Goal: Book appointment/travel/reservation

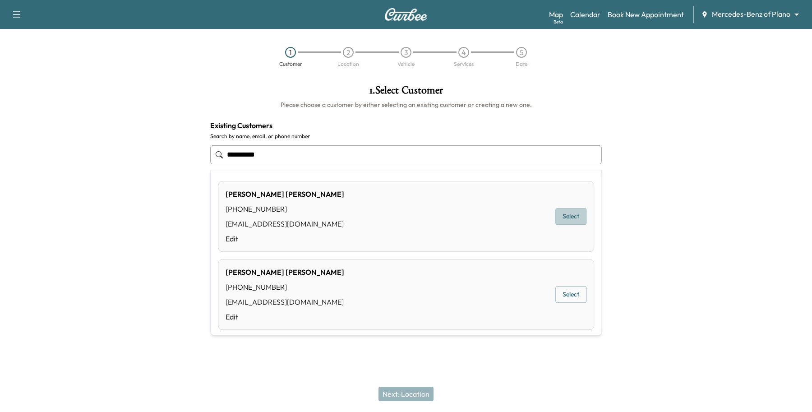
click at [576, 211] on button "Select" at bounding box center [570, 216] width 31 height 17
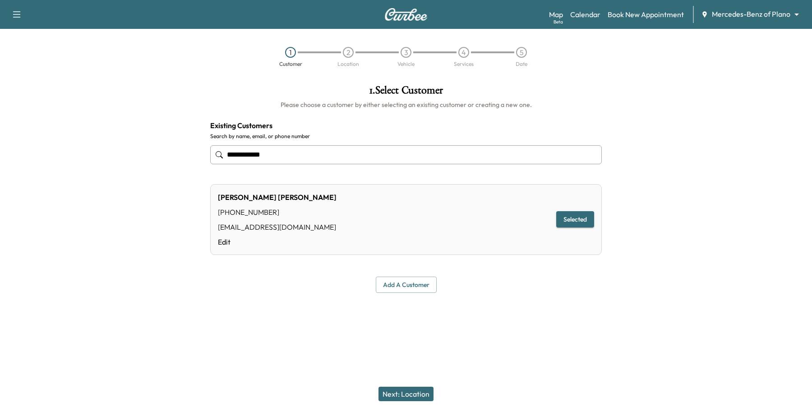
type input "**********"
click at [420, 388] on button "Next: Location" at bounding box center [405, 393] width 55 height 14
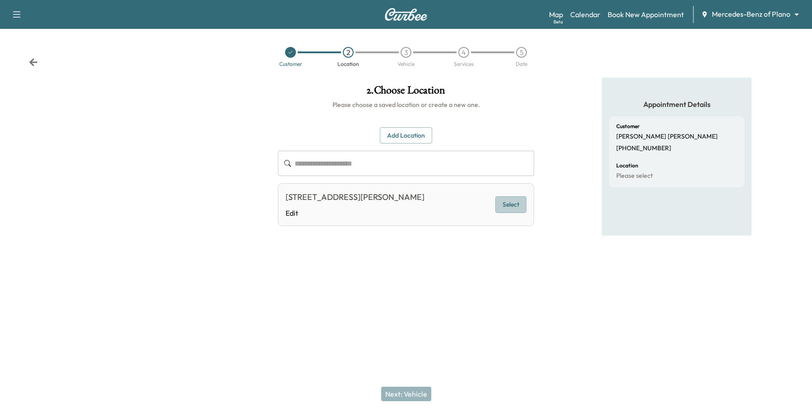
click at [517, 204] on button "Select" at bounding box center [510, 204] width 31 height 17
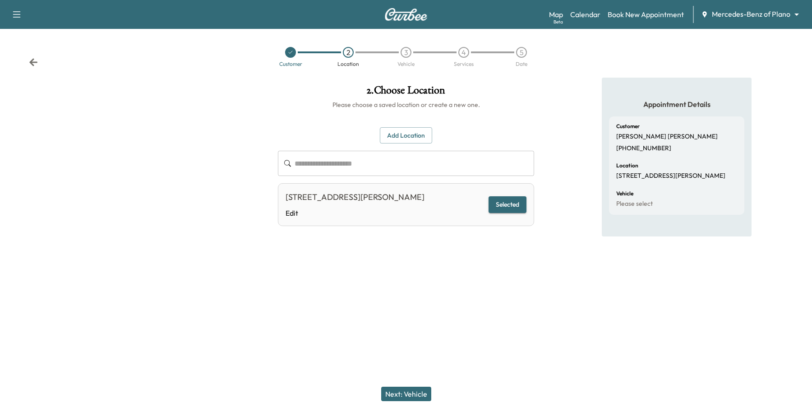
click at [409, 387] on button "Next: Vehicle" at bounding box center [406, 393] width 50 height 14
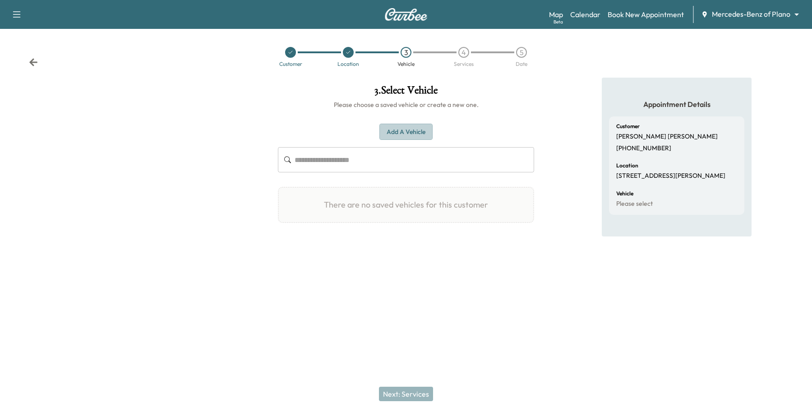
click at [424, 132] on button "Add a Vehicle" at bounding box center [405, 132] width 53 height 17
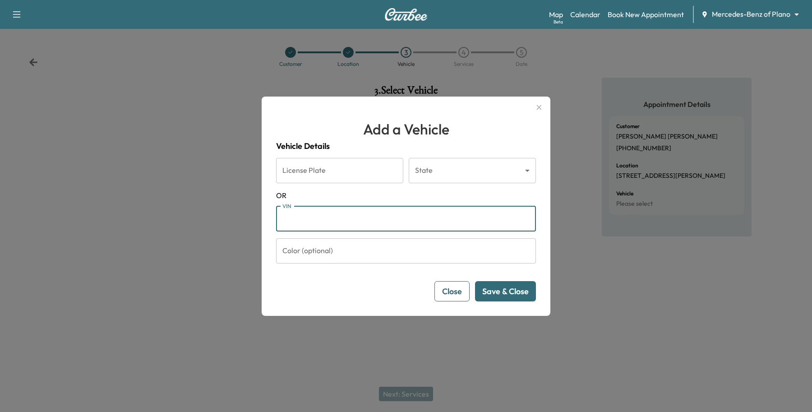
click at [360, 212] on input "VIN" at bounding box center [406, 218] width 260 height 25
click at [315, 220] on input "VIN" at bounding box center [406, 218] width 260 height 25
paste input "**********"
type input "**********"
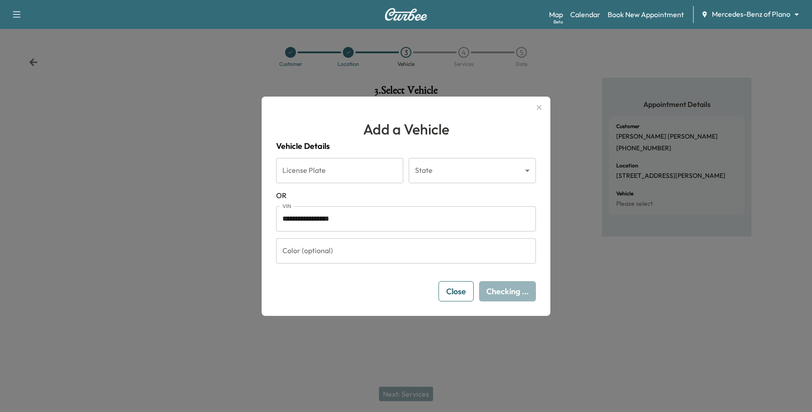
click at [451, 296] on button "Close" at bounding box center [455, 291] width 35 height 20
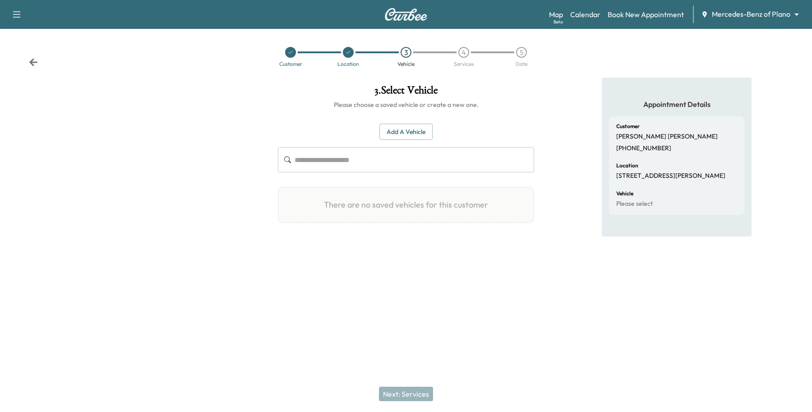
click at [761, 16] on body "**********" at bounding box center [406, 206] width 812 height 412
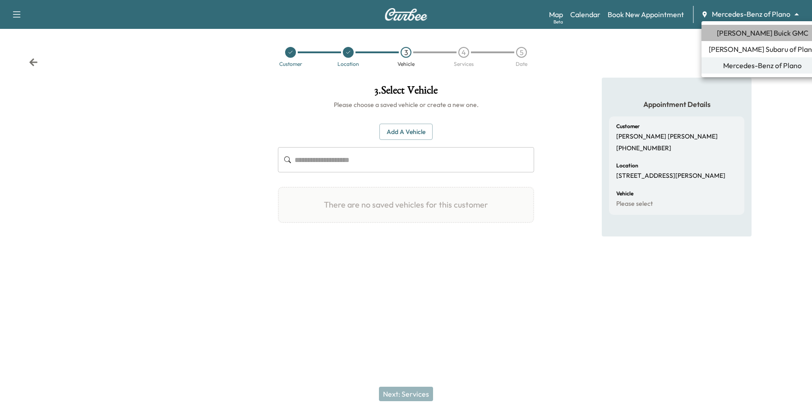
click at [761, 32] on span "[PERSON_NAME] Buick GMC" at bounding box center [763, 33] width 92 height 11
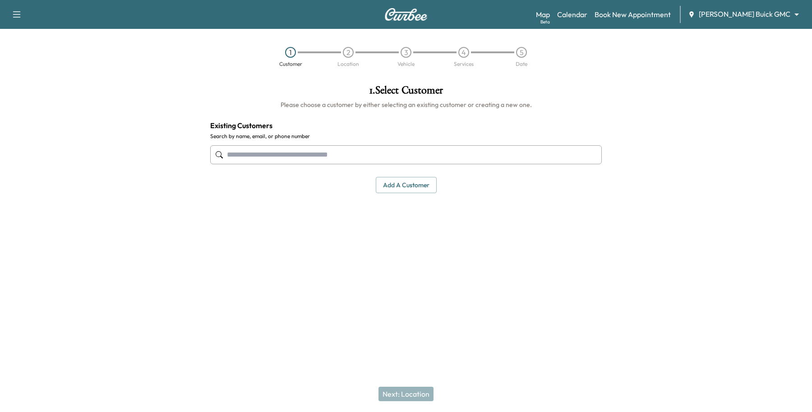
click at [277, 151] on input "text" at bounding box center [405, 154] width 391 height 19
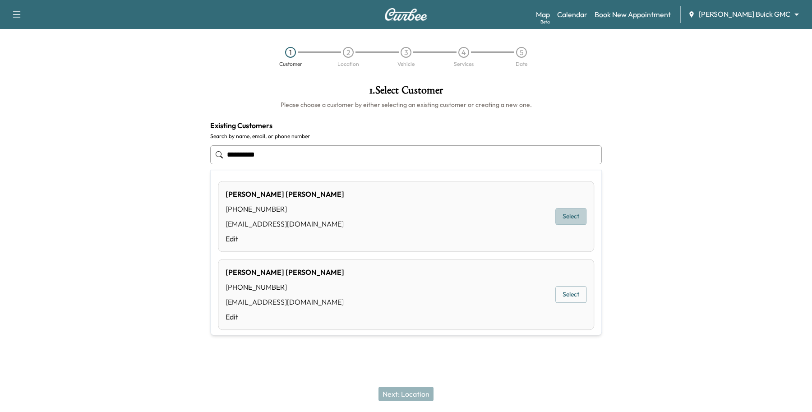
click at [561, 218] on button "Select" at bounding box center [570, 216] width 31 height 17
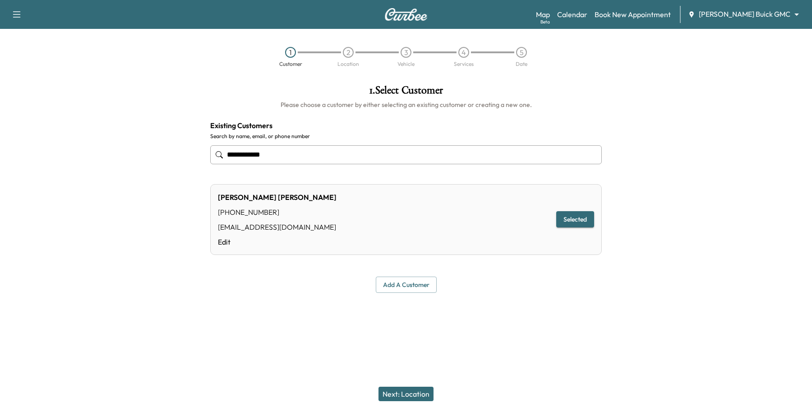
type input "**********"
click at [395, 387] on button "Next: Location" at bounding box center [405, 393] width 55 height 14
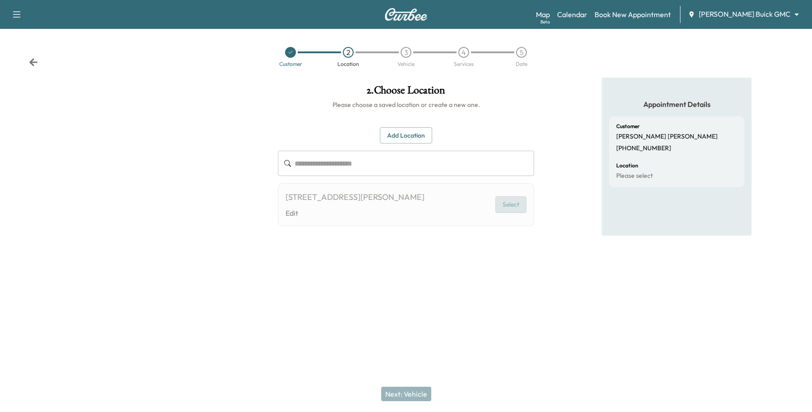
click at [508, 202] on button "Select" at bounding box center [510, 204] width 31 height 17
click at [515, 205] on button "Select" at bounding box center [510, 204] width 31 height 17
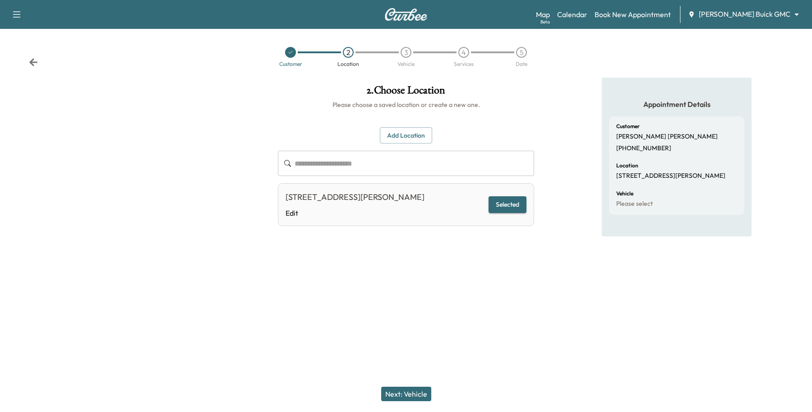
click at [413, 397] on button "Next: Vehicle" at bounding box center [406, 393] width 50 height 14
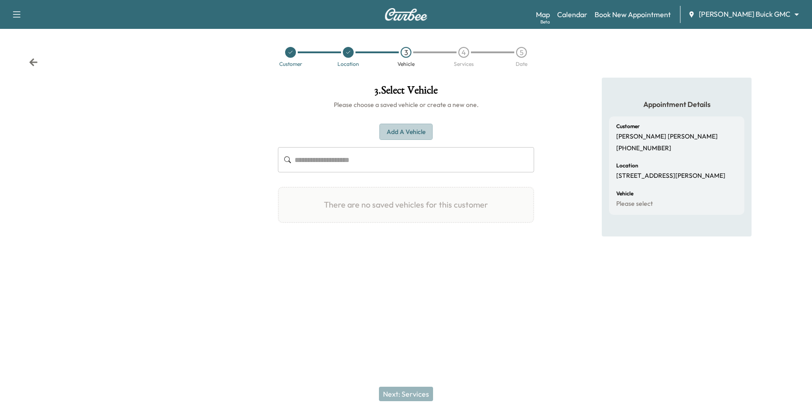
click at [403, 129] on button "Add a Vehicle" at bounding box center [405, 132] width 53 height 17
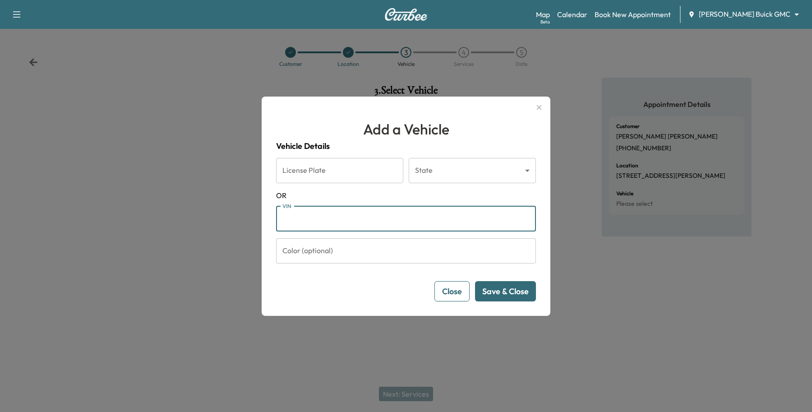
click at [328, 213] on input "VIN" at bounding box center [406, 218] width 260 height 25
paste input "**********"
type input "**********"
click at [488, 290] on button "Save & Close" at bounding box center [505, 291] width 61 height 20
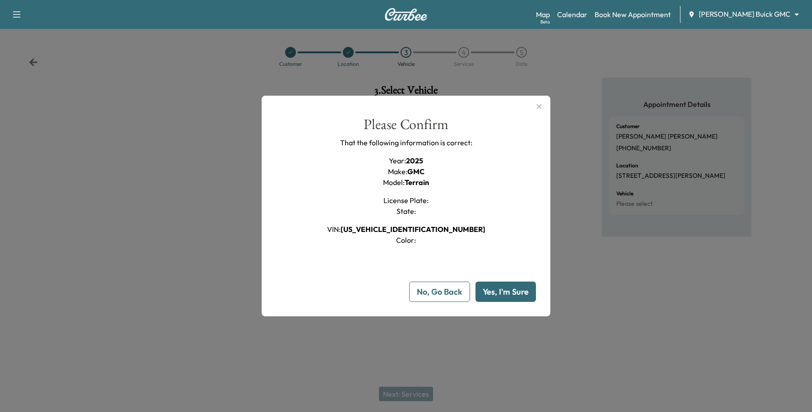
click at [521, 280] on div "Please Confirm That the following information is correct: Year : 2025 Make : GM…" at bounding box center [406, 209] width 260 height 185
click at [525, 288] on button "Yes, I'm Sure" at bounding box center [505, 291] width 60 height 20
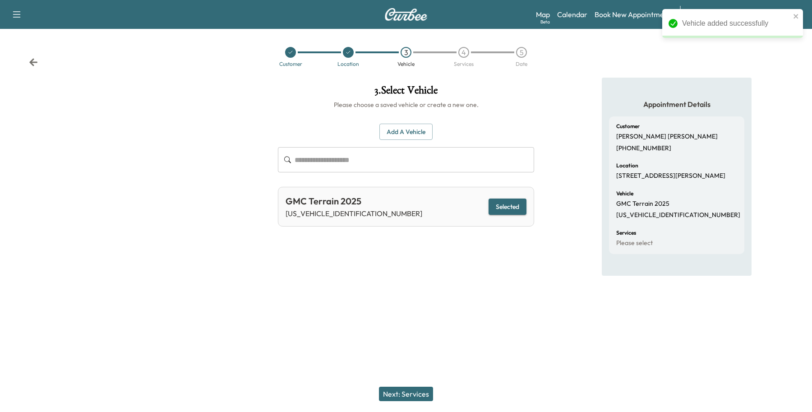
click at [406, 391] on button "Next: Services" at bounding box center [406, 393] width 54 height 14
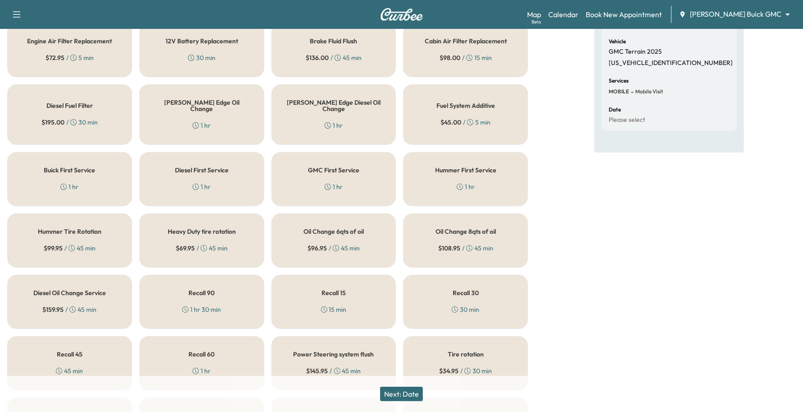
scroll to position [113, 0]
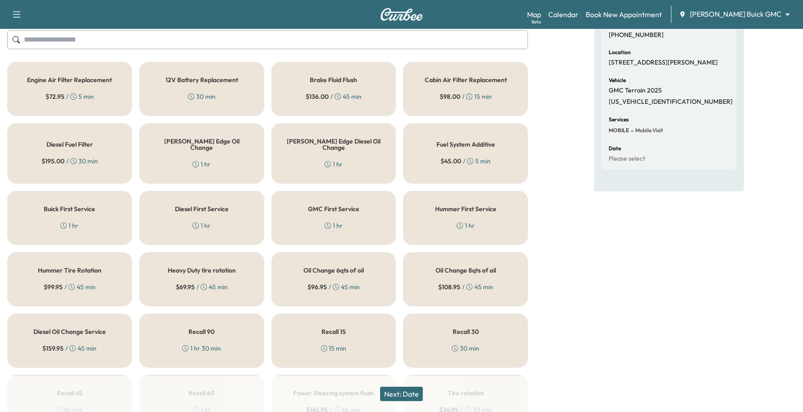
click at [301, 216] on div "GMC First Service 1 hr" at bounding box center [333, 218] width 125 height 54
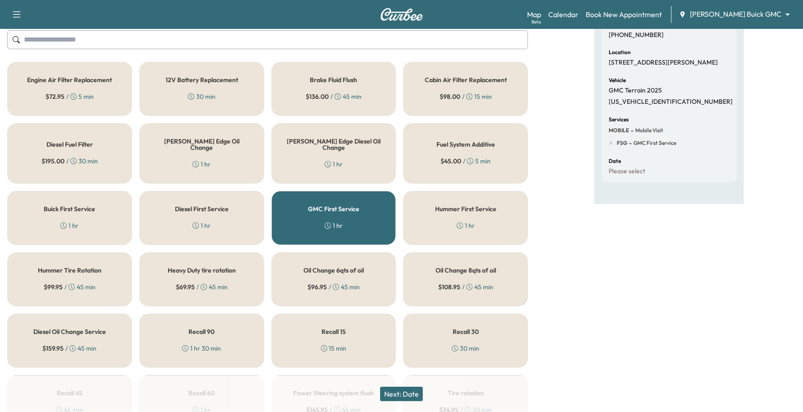
click at [418, 389] on button "Next: Date" at bounding box center [401, 393] width 43 height 14
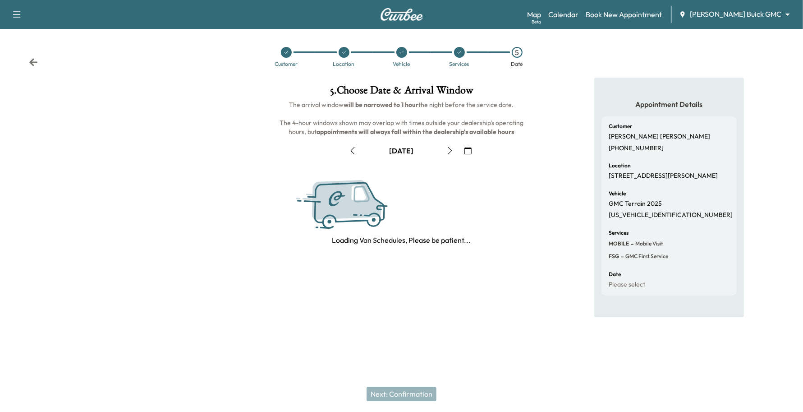
scroll to position [0, 0]
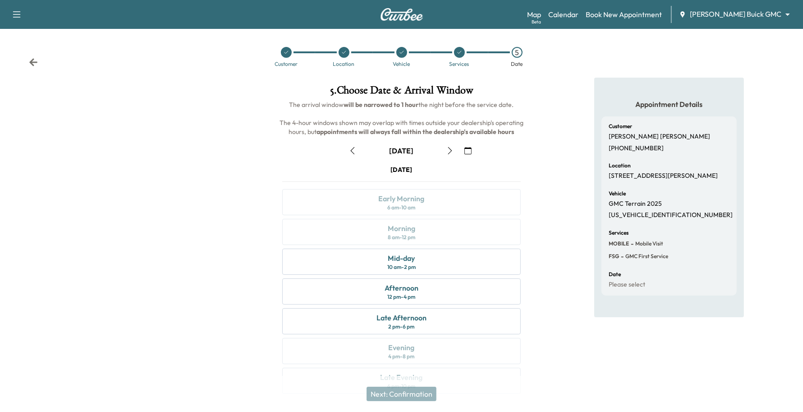
click at [460, 149] on button "button" at bounding box center [467, 150] width 15 height 14
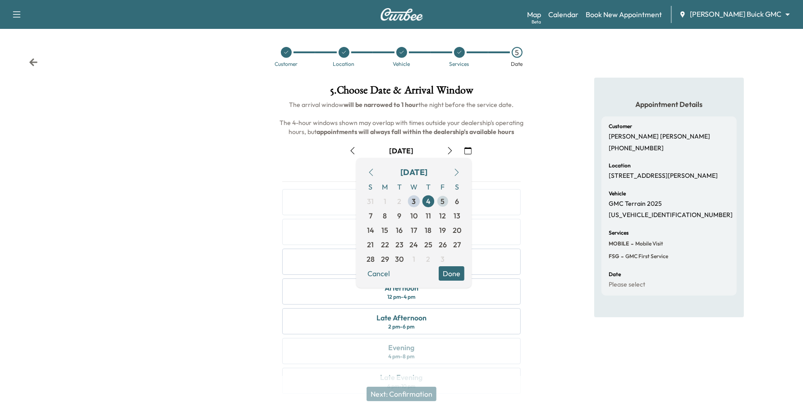
click at [441, 201] on span "5" at bounding box center [443, 201] width 4 height 11
click at [452, 269] on button "Done" at bounding box center [452, 273] width 26 height 14
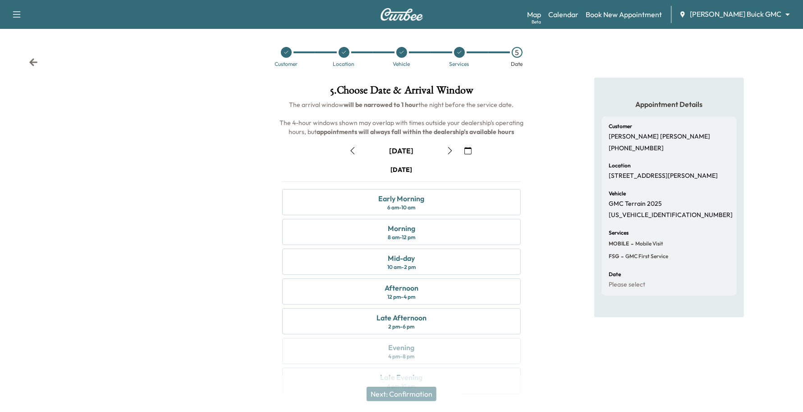
click at [350, 147] on icon "button" at bounding box center [352, 150] width 7 height 7
click at [427, 259] on div "Mid-day 10 am - 2 pm" at bounding box center [401, 261] width 239 height 26
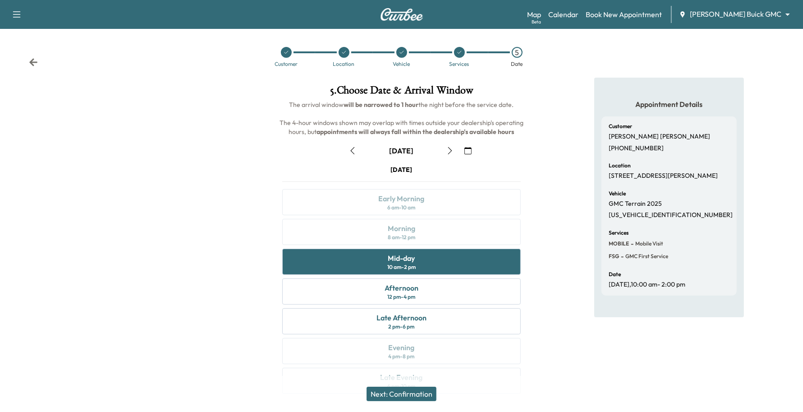
click at [400, 396] on button "Next: Confirmation" at bounding box center [402, 393] width 70 height 14
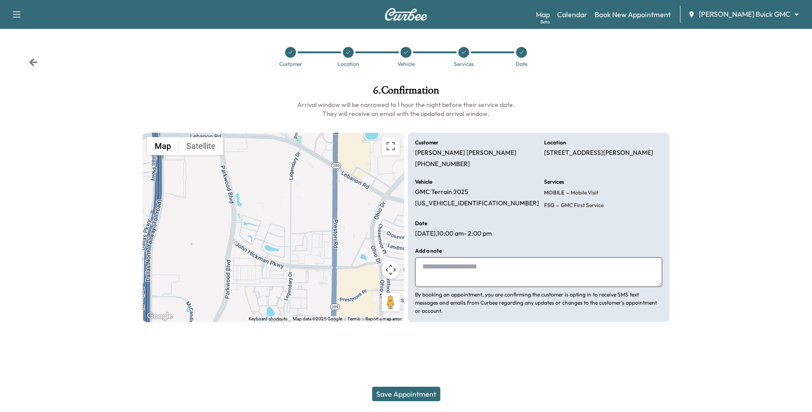
click at [400, 396] on button "Save Appointment" at bounding box center [406, 393] width 68 height 14
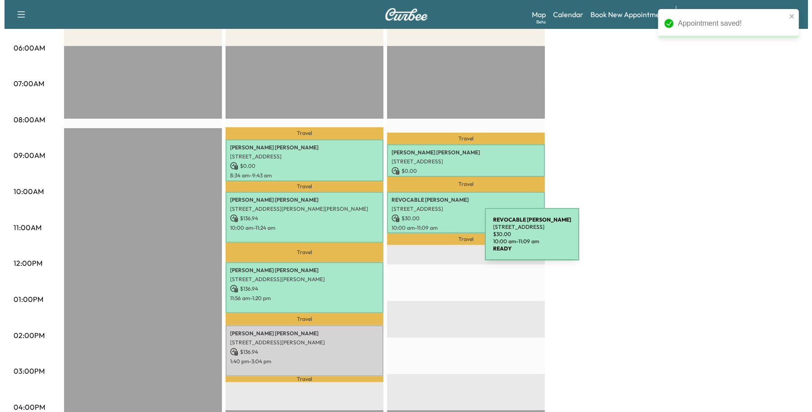
scroll to position [169, 0]
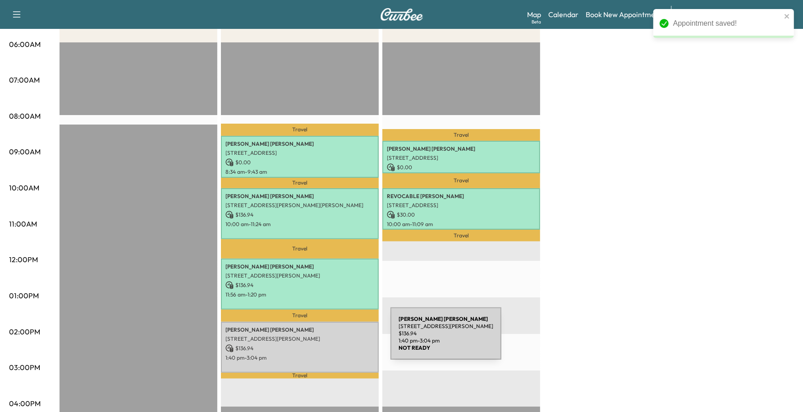
click at [313, 348] on div "[PERSON_NAME] [STREET_ADDRESS][PERSON_NAME] $ 136.94 1:40 pm - 3:04 pm" at bounding box center [300, 347] width 158 height 51
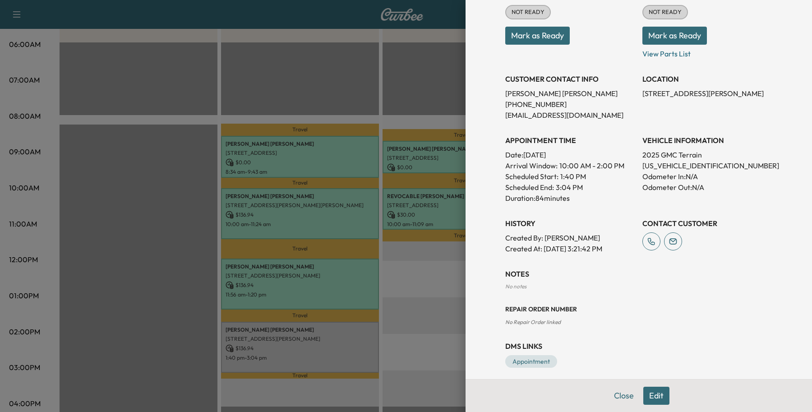
scroll to position [140, 0]
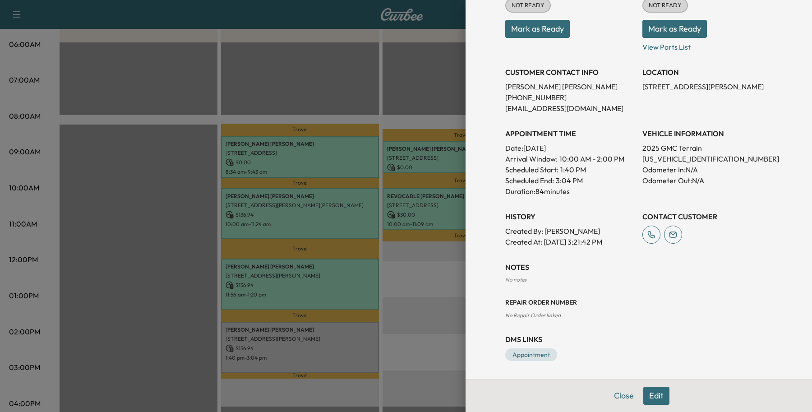
click at [649, 393] on button "Edit" at bounding box center [656, 395] width 26 height 18
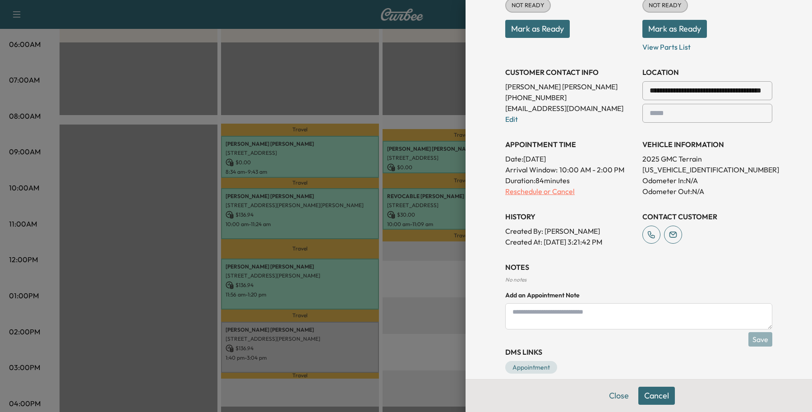
click at [513, 194] on p "Reschedule or Cancel" at bounding box center [570, 191] width 130 height 11
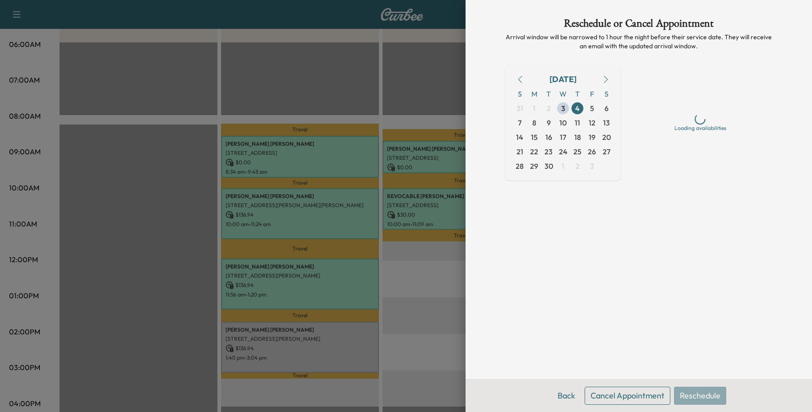
scroll to position [0, 0]
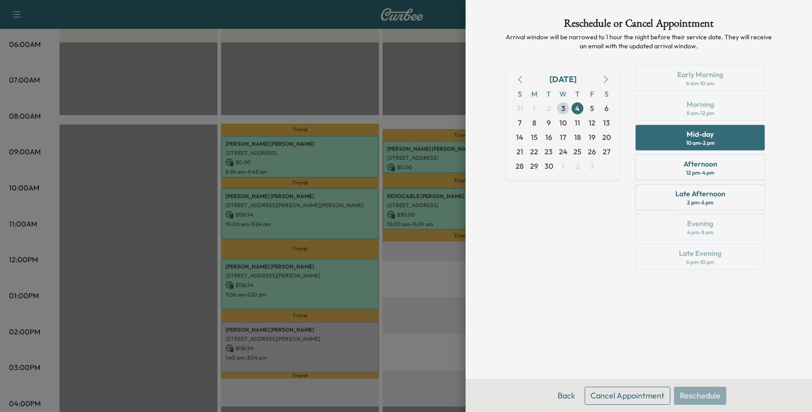
click at [616, 391] on button "Cancel Appointment" at bounding box center [627, 395] width 86 height 18
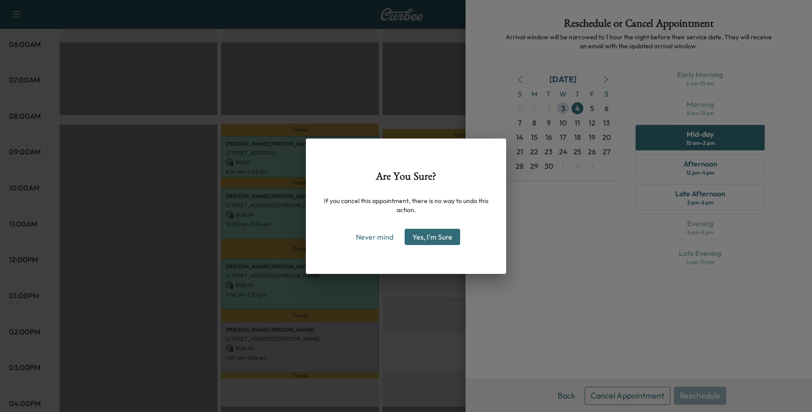
click at [647, 366] on div "Are You Sure? If you cancel this appointment, there is no way to undo this acti…" at bounding box center [406, 206] width 812 height 412
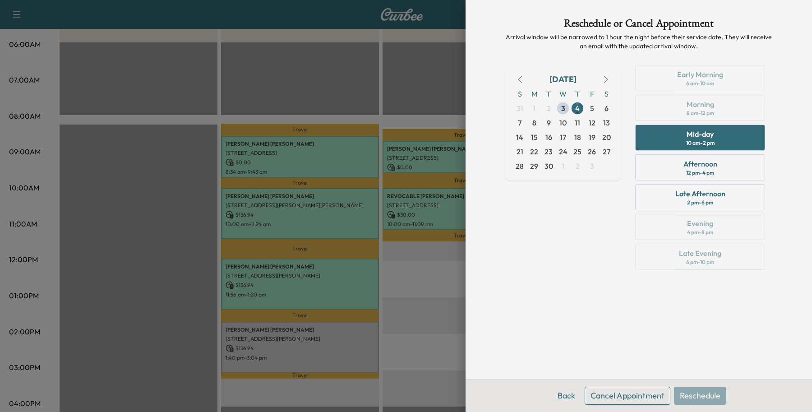
click at [334, 326] on div at bounding box center [406, 206] width 812 height 412
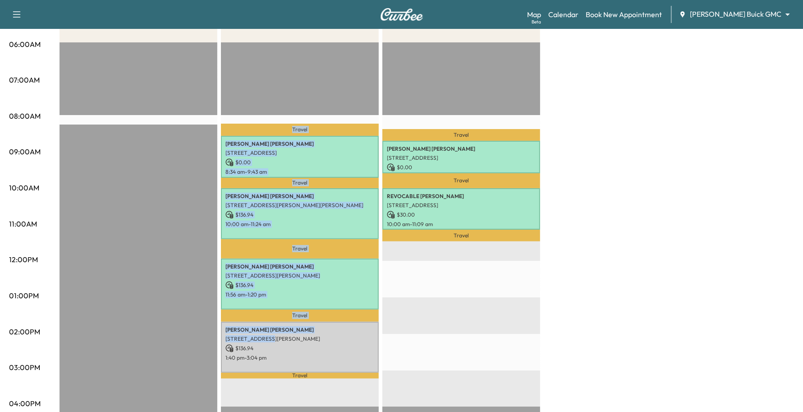
drag, startPoint x: 263, startPoint y: 332, endPoint x: 210, endPoint y: 332, distance: 53.2
click at [210, 332] on div "Large Van $ 0.00 Revenue EST Start Service Van 3 $ 410.82 Revenue 5 hr 21 min W…" at bounding box center [427, 287] width 735 height 676
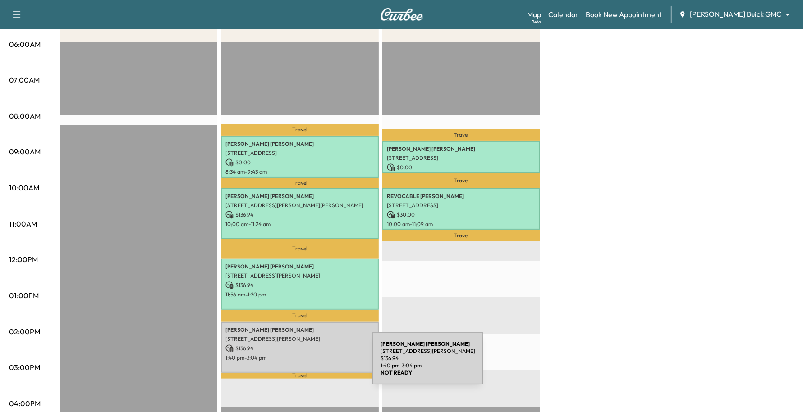
click at [305, 363] on div "[PERSON_NAME] [STREET_ADDRESS][PERSON_NAME] $ 136.94 1:40 pm - 3:04 pm" at bounding box center [300, 347] width 158 height 51
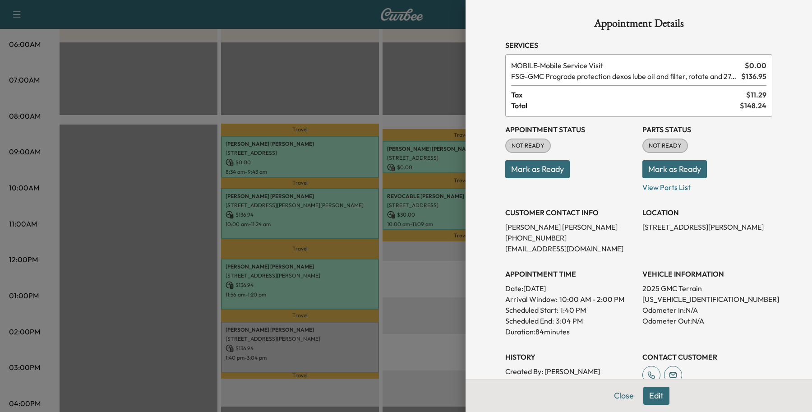
drag, startPoint x: 267, startPoint y: 323, endPoint x: 256, endPoint y: 325, distance: 11.0
click at [256, 325] on div at bounding box center [406, 206] width 812 height 412
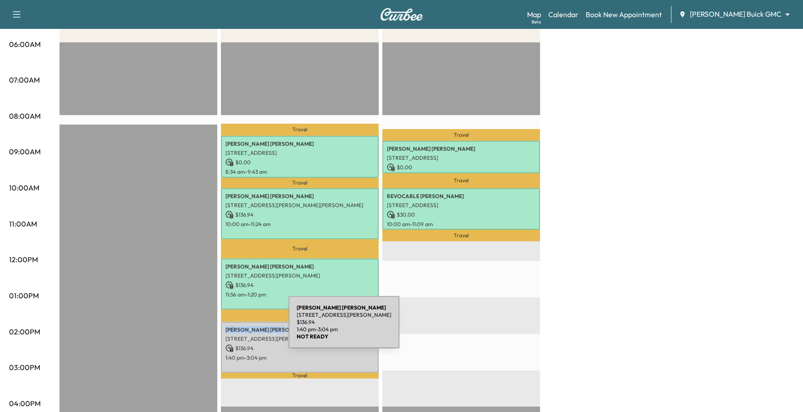
drag, startPoint x: 258, startPoint y: 322, endPoint x: 221, endPoint y: 327, distance: 37.4
click at [221, 327] on div "[PERSON_NAME] [STREET_ADDRESS][PERSON_NAME] $ 136.94 1:40 pm - 3:04 pm" at bounding box center [300, 347] width 158 height 51
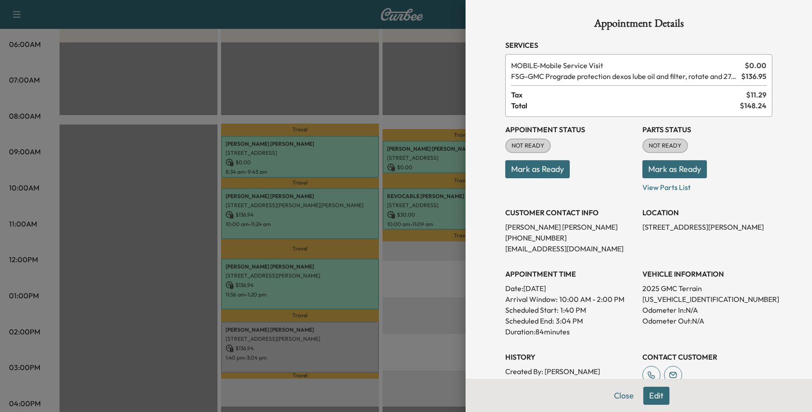
drag, startPoint x: 232, startPoint y: 326, endPoint x: 562, endPoint y: 237, distance: 341.4
click at [562, 237] on p "[PHONE_NUMBER]" at bounding box center [570, 237] width 130 height 11
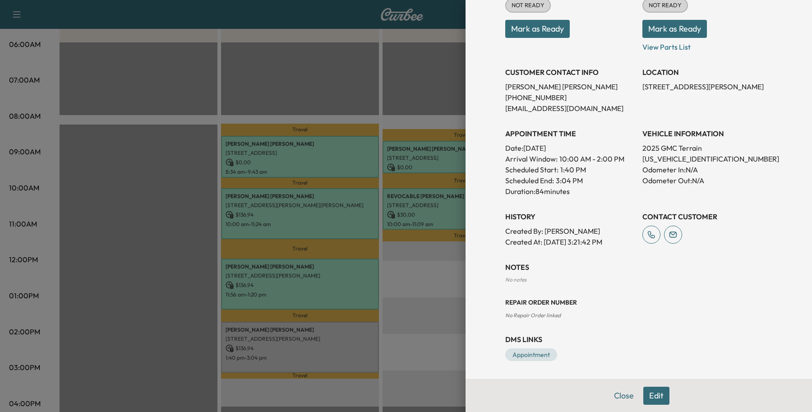
click at [654, 395] on button "Edit" at bounding box center [656, 395] width 26 height 18
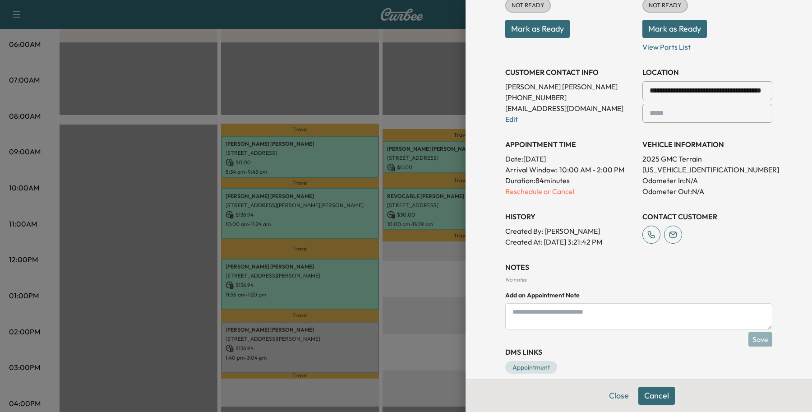
click at [572, 309] on textarea at bounding box center [638, 316] width 267 height 26
type textarea "*"
type textarea "**********"
click at [752, 340] on button "Save" at bounding box center [760, 339] width 24 height 14
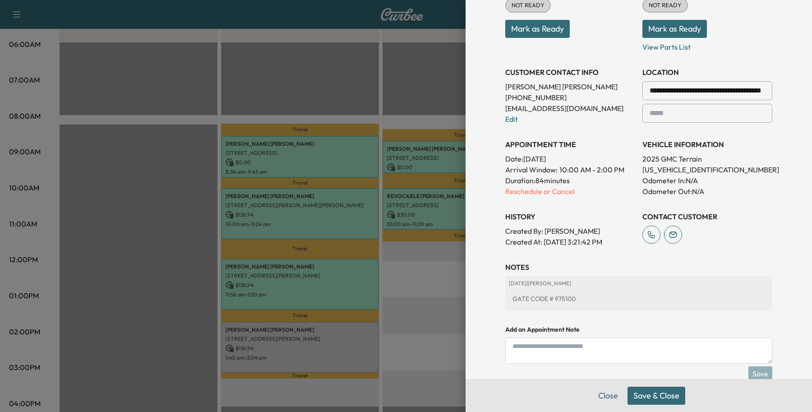
click at [650, 395] on button "Save & Close" at bounding box center [656, 395] width 58 height 18
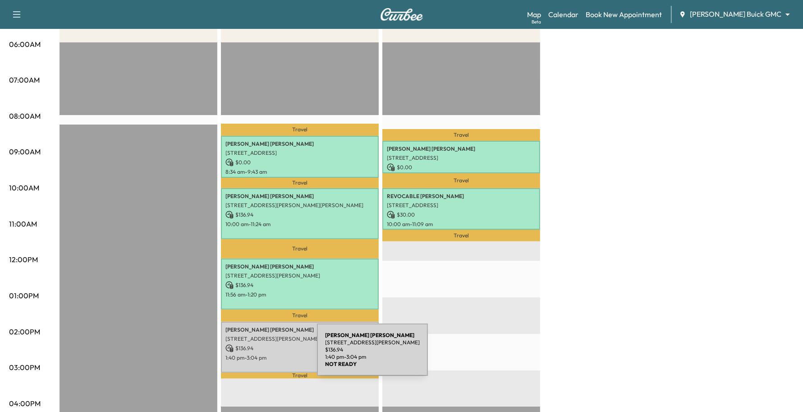
click at [265, 339] on div "[PERSON_NAME] [STREET_ADDRESS][PERSON_NAME] $ 136.94 1:40 pm - 3:04 pm" at bounding box center [300, 347] width 158 height 51
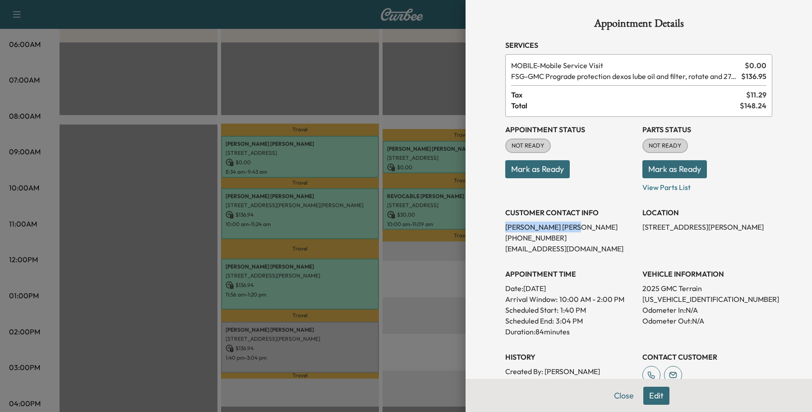
drag, startPoint x: 542, startPoint y: 228, endPoint x: 493, endPoint y: 230, distance: 49.2
click at [494, 230] on div "Appointment Details Services MOBILE - Mobile Service Visit $ 0.00 FSG - GMC Pro…" at bounding box center [638, 287] width 289 height 575
copy p "[PERSON_NAME]"
